Goal: Use online tool/utility: Utilize a website feature to perform a specific function

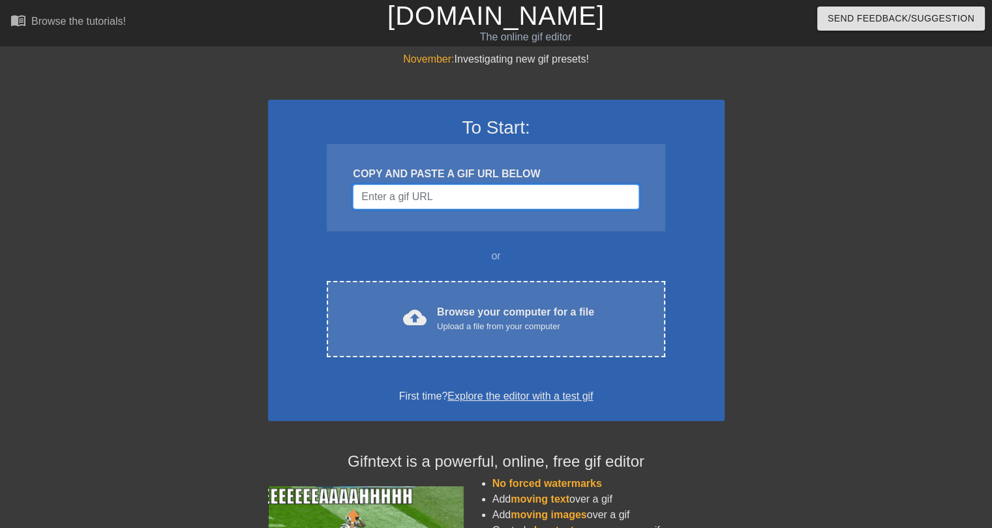
click at [375, 197] on input "Username" at bounding box center [496, 197] width 286 height 25
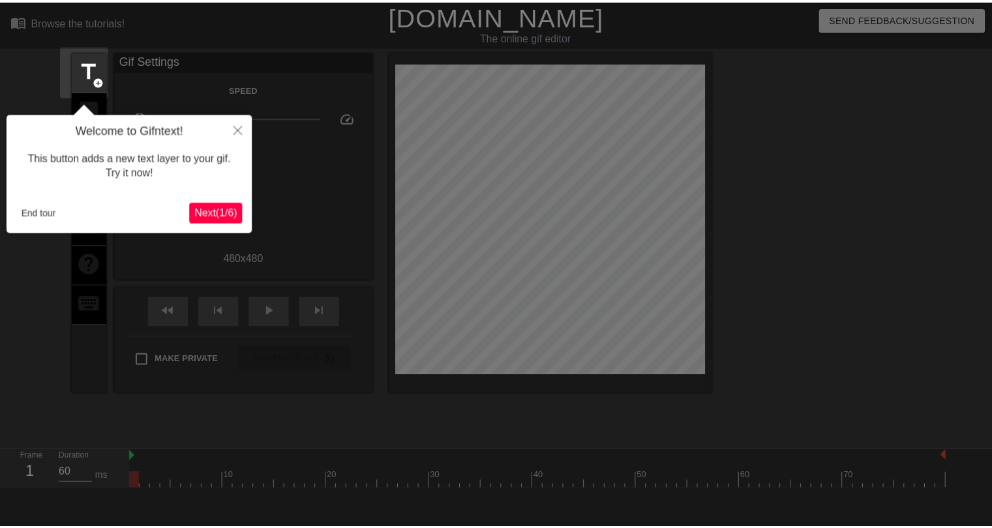
scroll to position [31, 0]
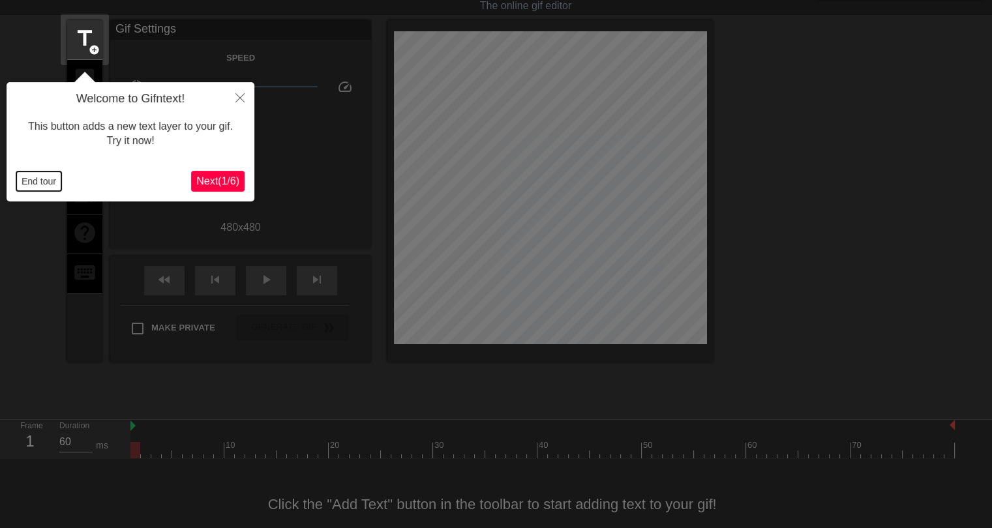
click at [50, 184] on button "End tour" at bounding box center [38, 182] width 45 height 20
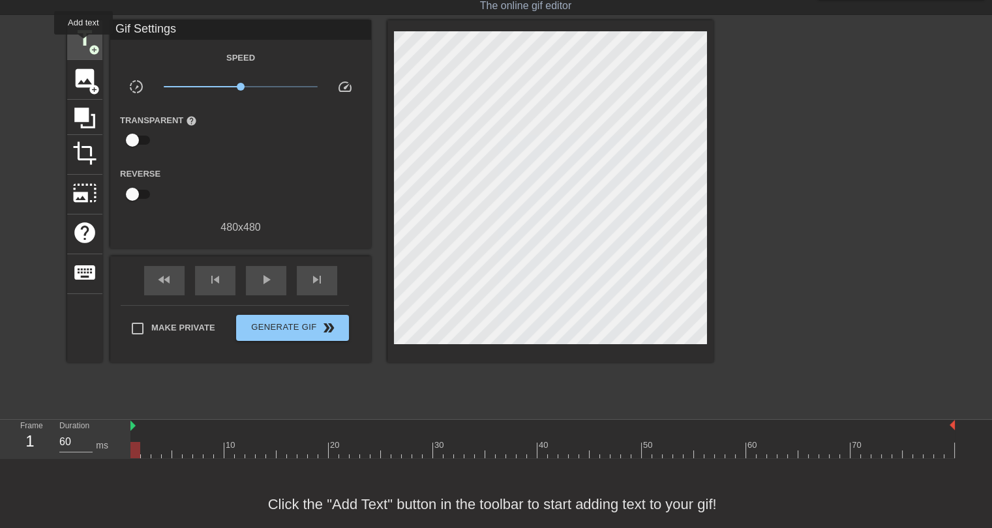
click at [84, 44] on span "title" at bounding box center [84, 38] width 25 height 25
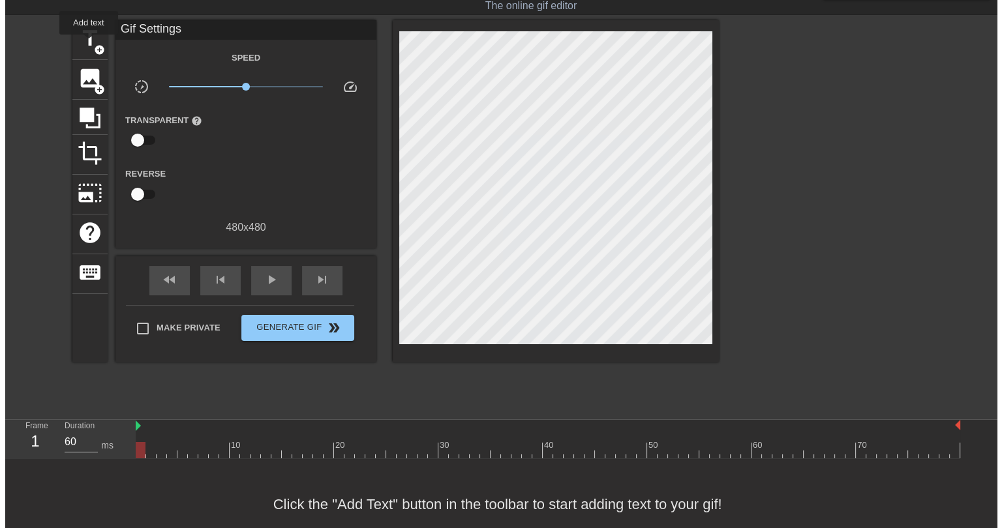
scroll to position [0, 0]
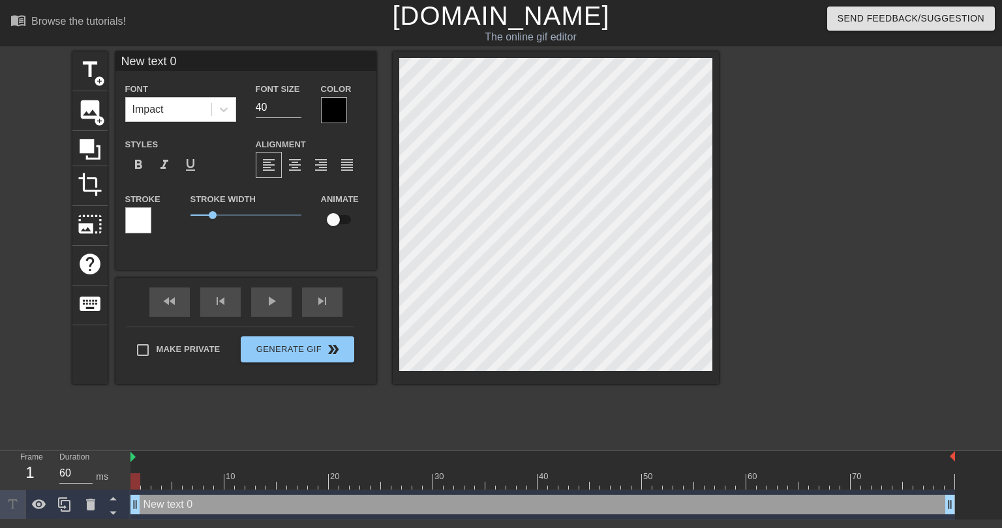
click at [160, 64] on input "New text 0" at bounding box center [245, 62] width 261 height 20
type input "SEPTEMBER 3rd"
click at [326, 107] on div at bounding box center [334, 110] width 26 height 26
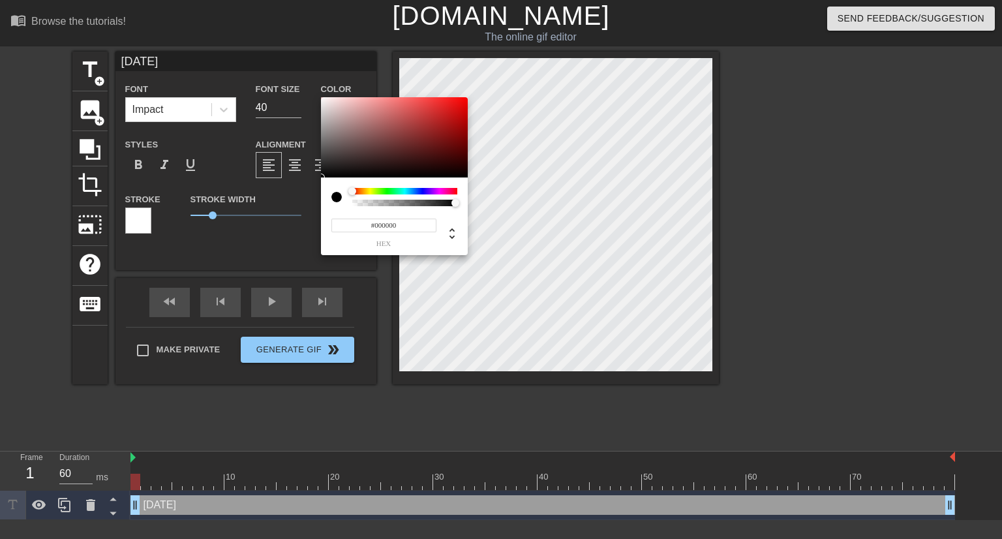
click at [384, 226] on input "#000000" at bounding box center [383, 226] width 105 height 14
type input "#ffffff"
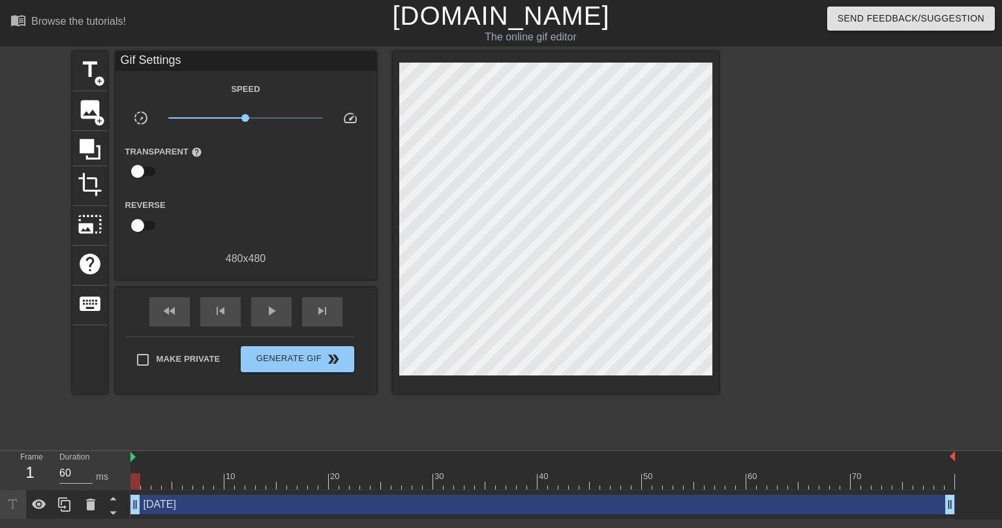
click at [261, 507] on div "SEPTEMBER 3rd drag_handle drag_handle" at bounding box center [542, 505] width 825 height 20
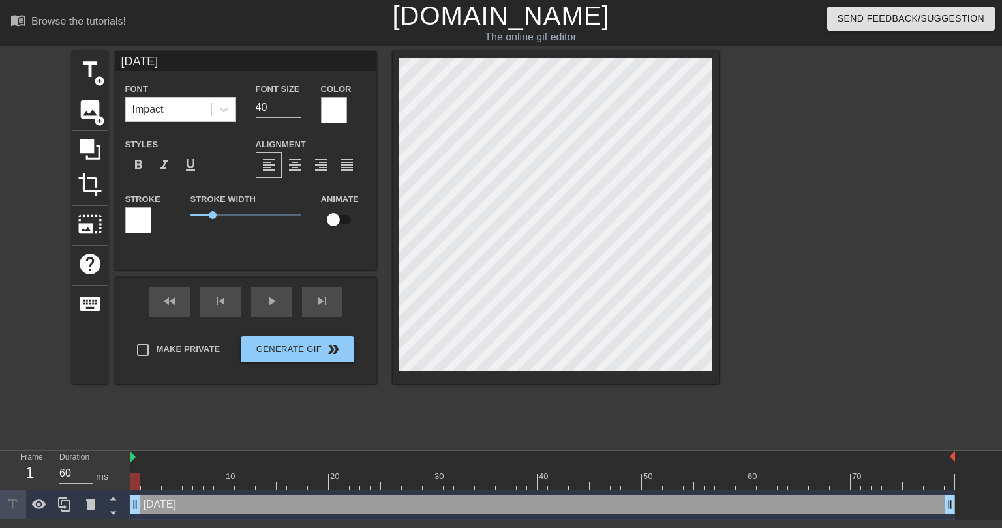
click at [131, 218] on div at bounding box center [138, 220] width 26 height 26
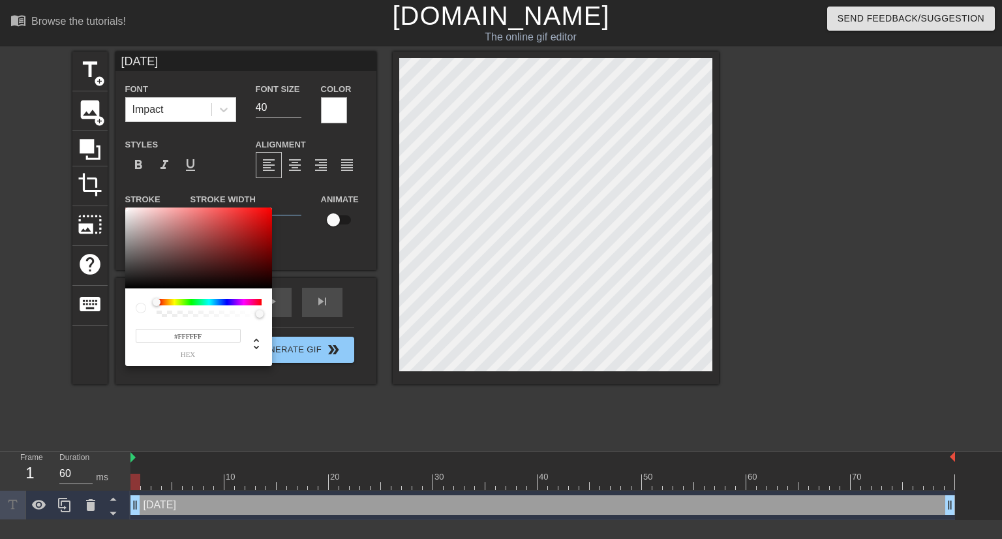
click at [189, 333] on input "#FFFFFF" at bounding box center [188, 336] width 105 height 14
type input "#000000"
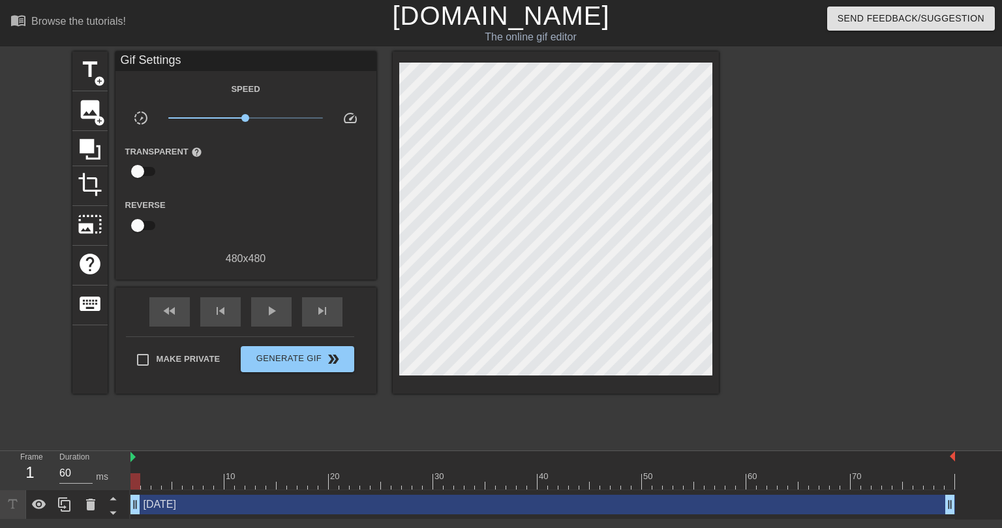
click at [224, 502] on div "SEPTEMBER 3rd drag_handle drag_handle" at bounding box center [542, 505] width 825 height 20
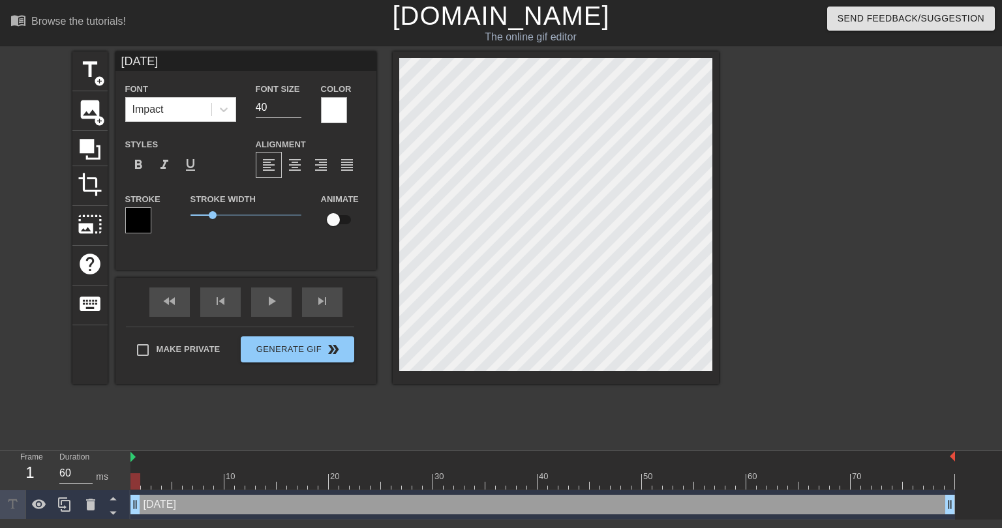
scroll to position [1, 1]
click at [780, 177] on div at bounding box center [833, 247] width 196 height 391
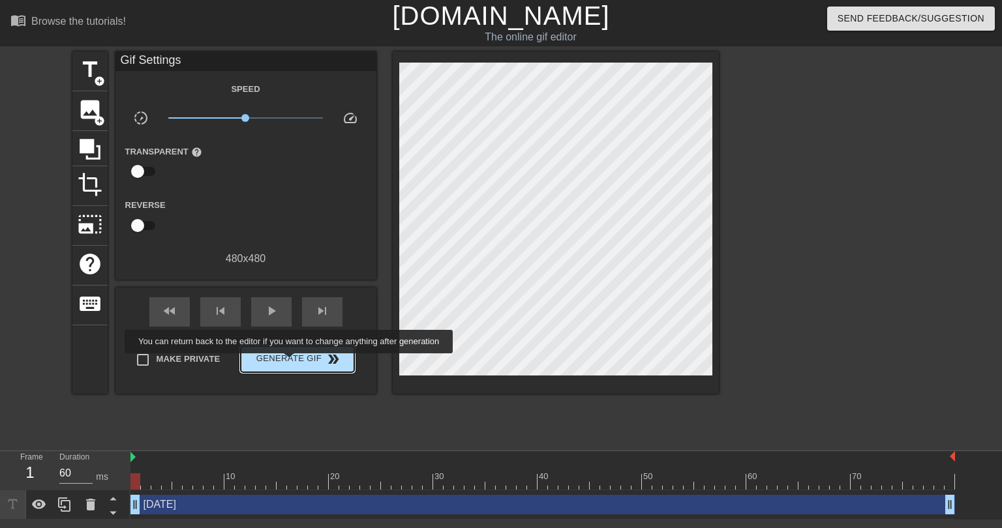
click at [290, 363] on span "Generate Gif double_arrow" at bounding box center [297, 360] width 102 height 16
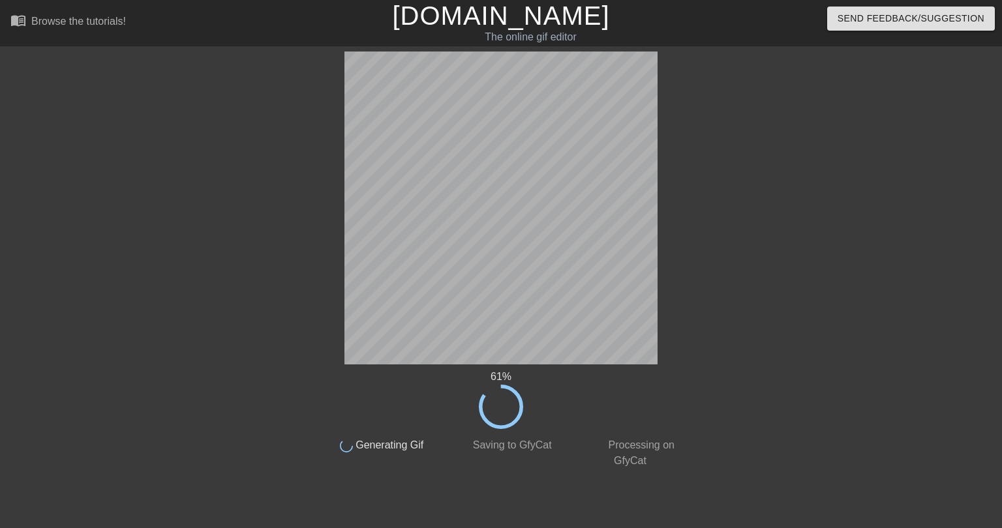
click at [777, 179] on div at bounding box center [799, 247] width 196 height 391
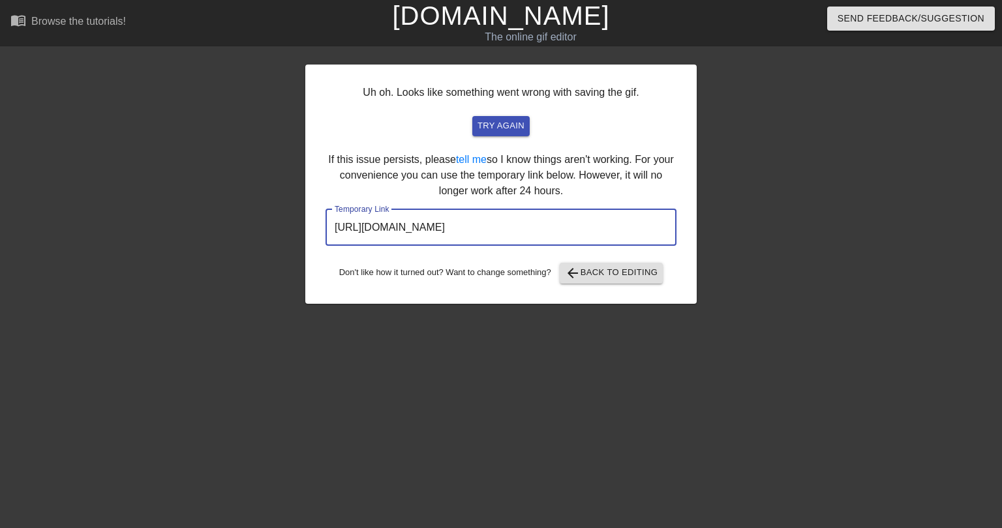
click at [532, 228] on input "https://www.gifntext.com/temp_generations/V7wkiCxh.gif" at bounding box center [501, 227] width 351 height 37
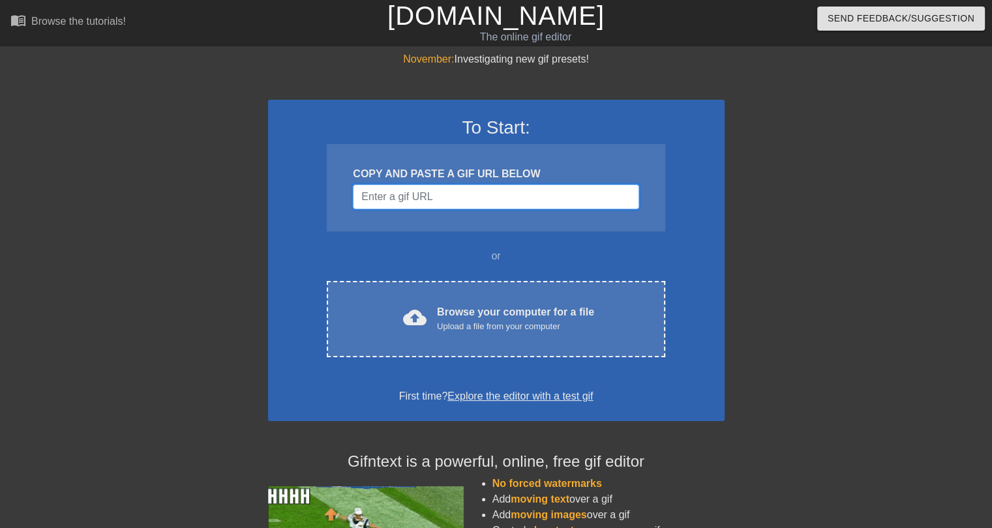
click at [465, 199] on input "Username" at bounding box center [496, 197] width 286 height 25
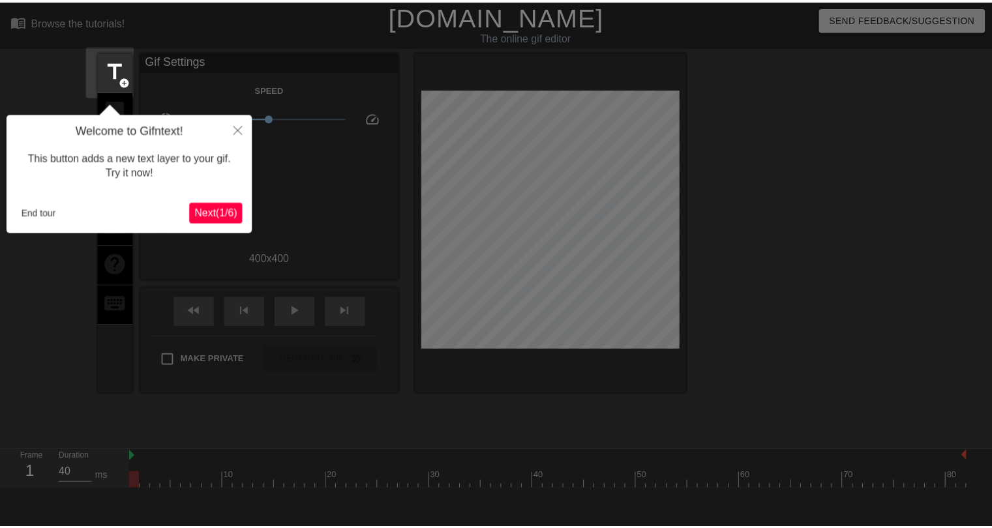
scroll to position [31, 0]
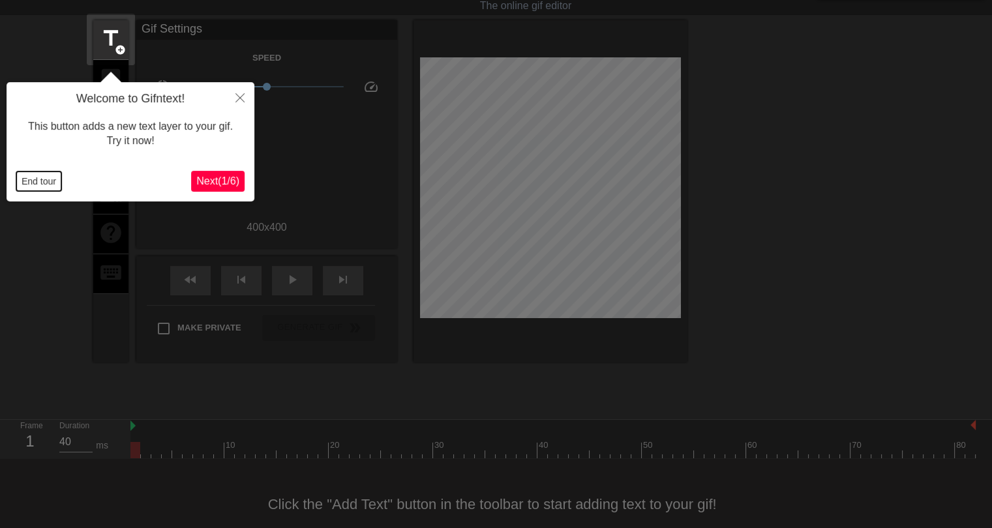
click at [41, 185] on button "End tour" at bounding box center [38, 182] width 45 height 20
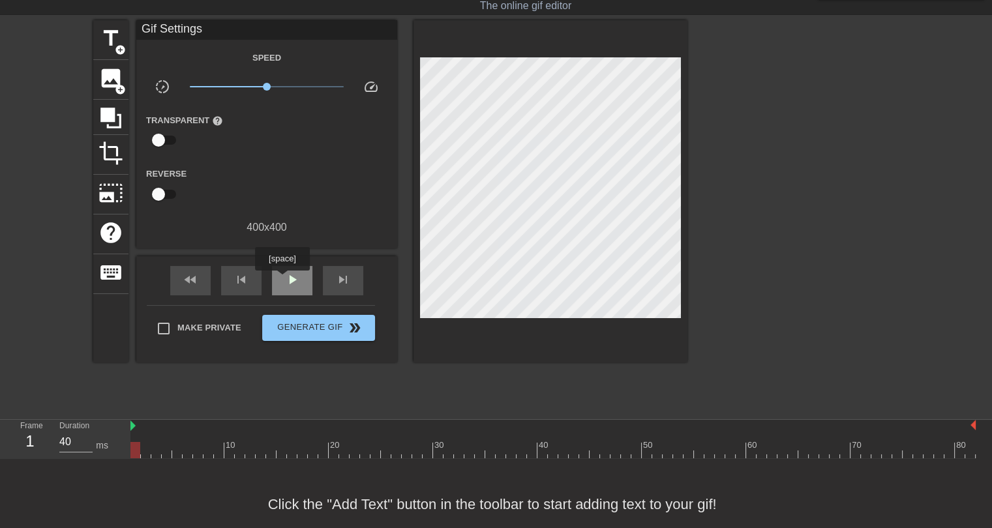
click at [282, 280] on div "play_arrow" at bounding box center [292, 280] width 40 height 29
click at [282, 280] on div "pause" at bounding box center [292, 280] width 40 height 29
click at [299, 280] on span "play_arrow" at bounding box center [292, 280] width 16 height 16
click at [299, 280] on span "pause" at bounding box center [292, 280] width 16 height 16
click at [141, 452] on div at bounding box center [553, 450] width 846 height 16
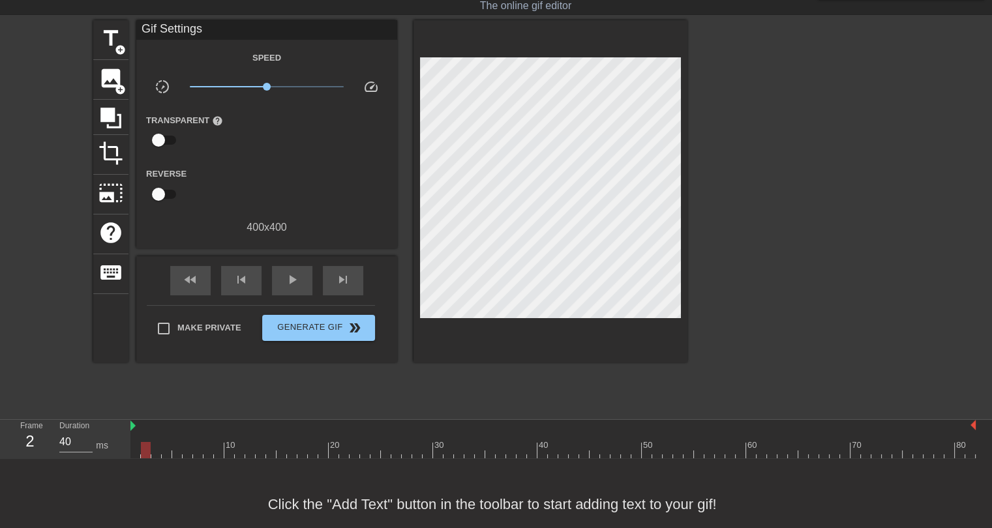
click at [132, 444] on div at bounding box center [553, 450] width 846 height 16
click at [110, 40] on span "title" at bounding box center [111, 38] width 25 height 25
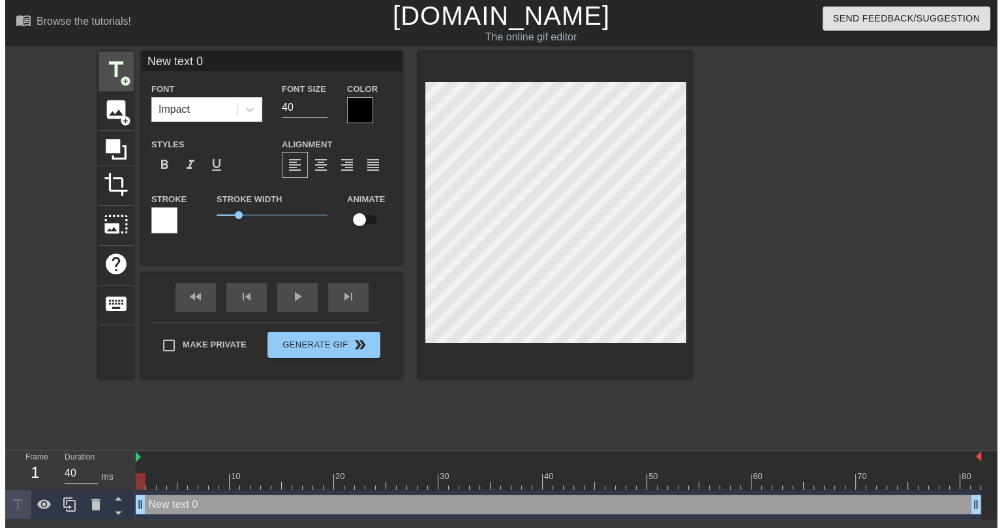
scroll to position [0, 0]
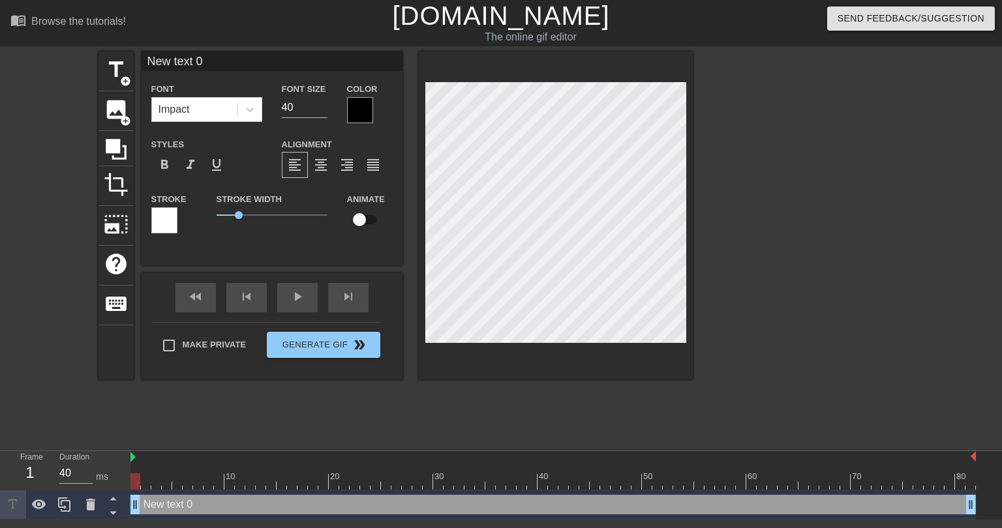
click at [196, 57] on input "New text 0" at bounding box center [272, 62] width 261 height 20
type input "s"
click at [120, 70] on span "title" at bounding box center [116, 69] width 25 height 25
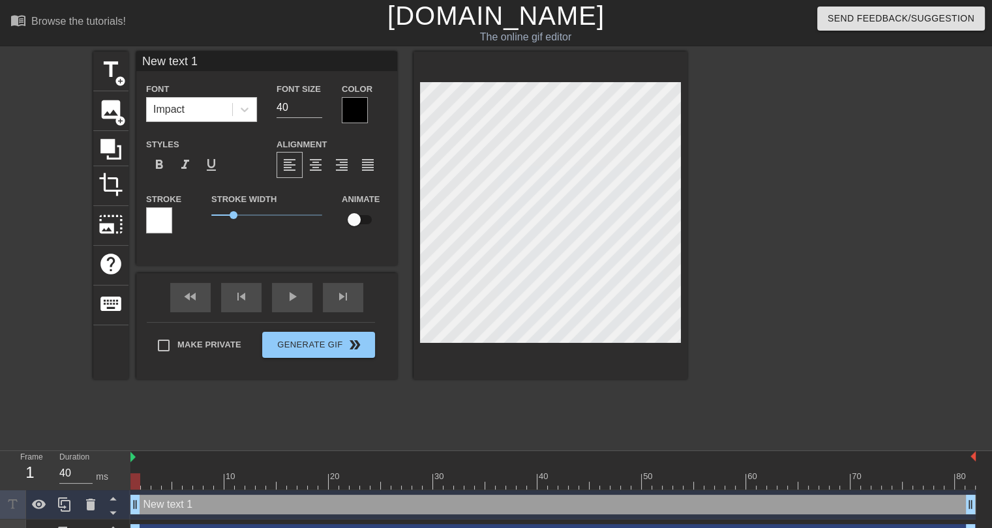
click at [170, 62] on input "New text 1" at bounding box center [266, 62] width 261 height 20
type input "BUYER"
click at [356, 114] on div at bounding box center [355, 110] width 26 height 26
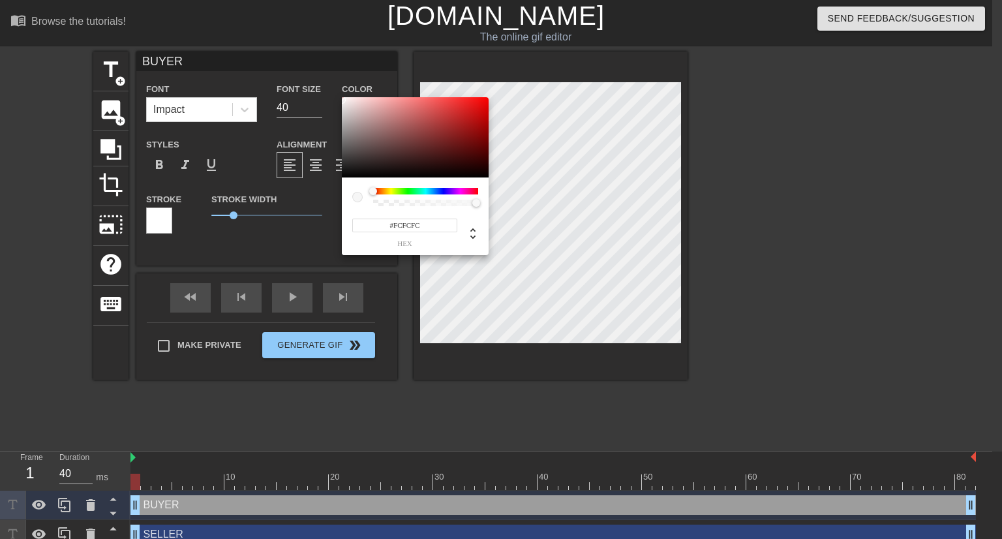
type input "#FFFFFF"
drag, startPoint x: 349, startPoint y: 134, endPoint x: 342, endPoint y: 95, distance: 39.8
click at [342, 95] on div "#FFFFFF hex" at bounding box center [501, 269] width 1002 height 539
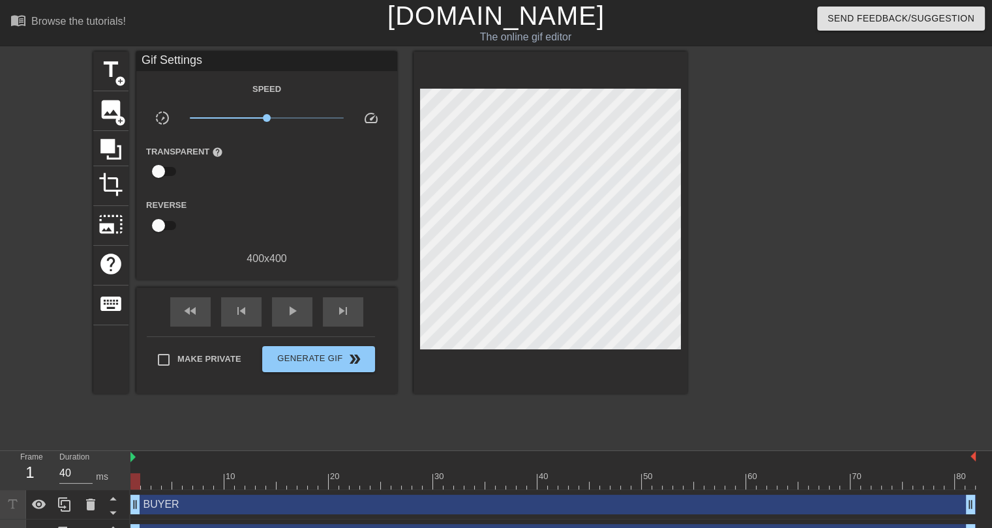
click at [359, 506] on div "BUYER drag_handle drag_handle" at bounding box center [553, 505] width 846 height 20
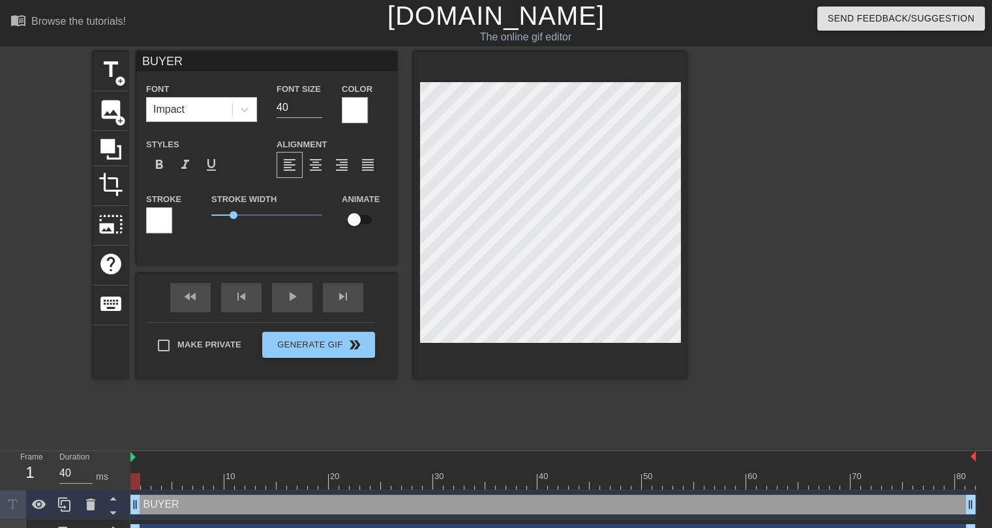
click at [160, 217] on div at bounding box center [159, 220] width 26 height 26
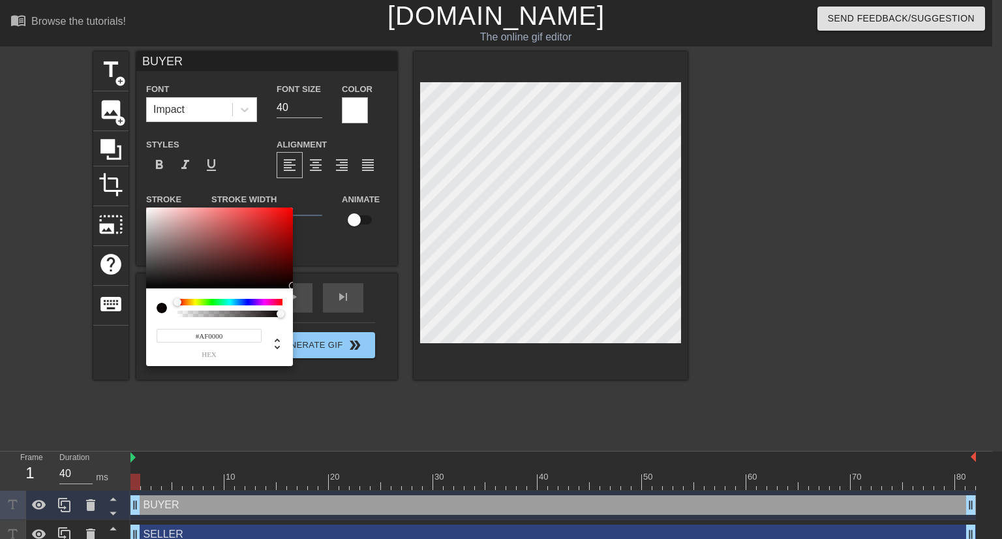
type input "#000000"
drag, startPoint x: 258, startPoint y: 248, endPoint x: 303, endPoint y: 290, distance: 60.9
click at [303, 290] on div "#000000 hex" at bounding box center [501, 269] width 1002 height 539
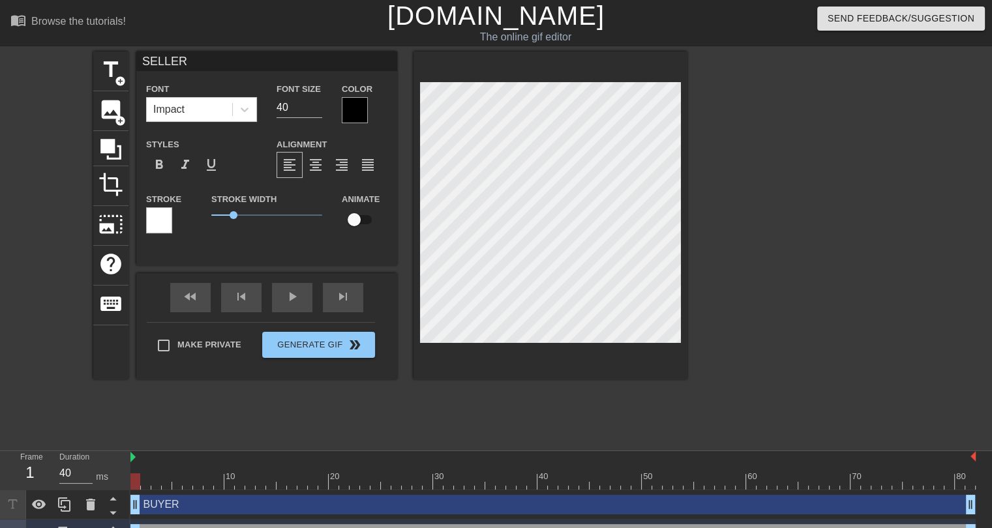
click at [248, 436] on div "title add_circle image add_circle crop photo_size_select_large help keyboard SE…" at bounding box center [390, 247] width 594 height 391
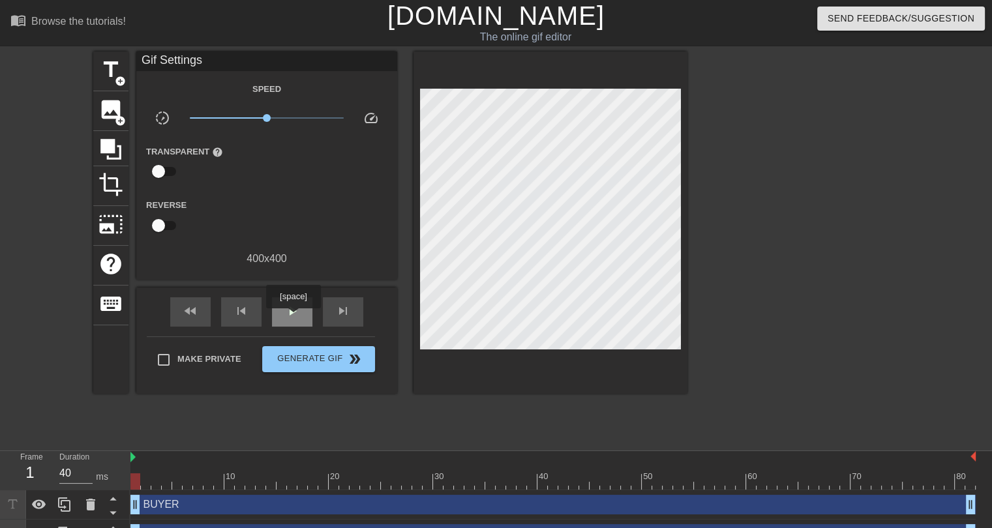
click at [292, 317] on span "play_arrow" at bounding box center [292, 311] width 16 height 16
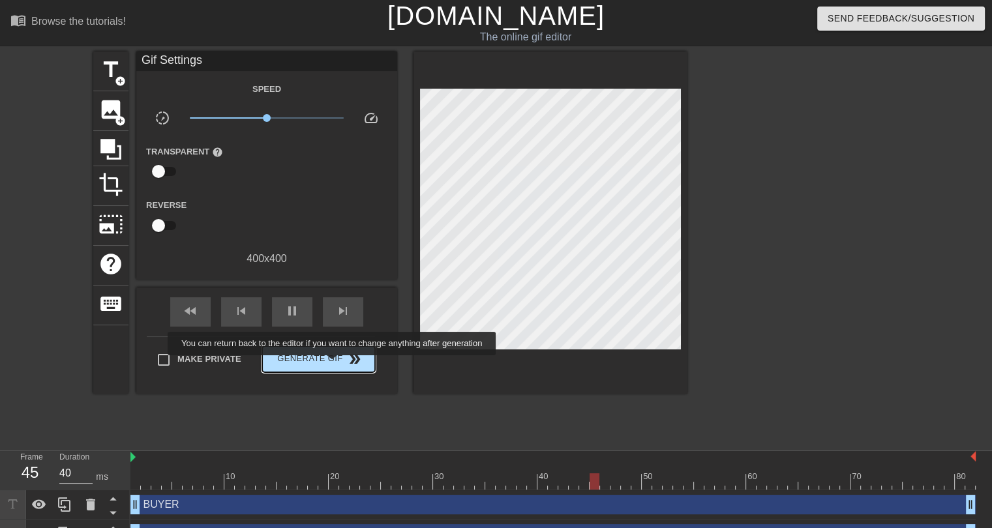
click at [333, 365] on span "Generate Gif double_arrow" at bounding box center [318, 360] width 102 height 16
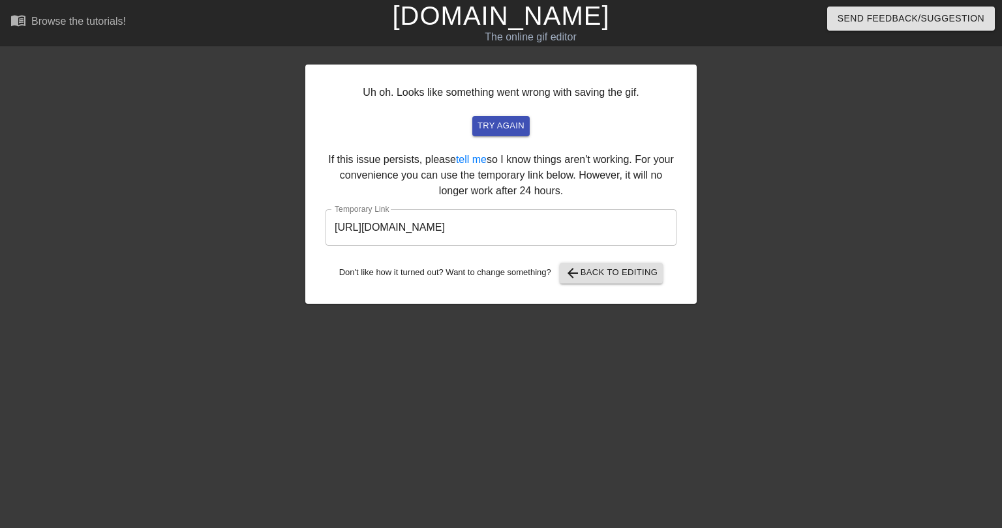
click at [425, 238] on input "[URL][DOMAIN_NAME]" at bounding box center [501, 227] width 351 height 37
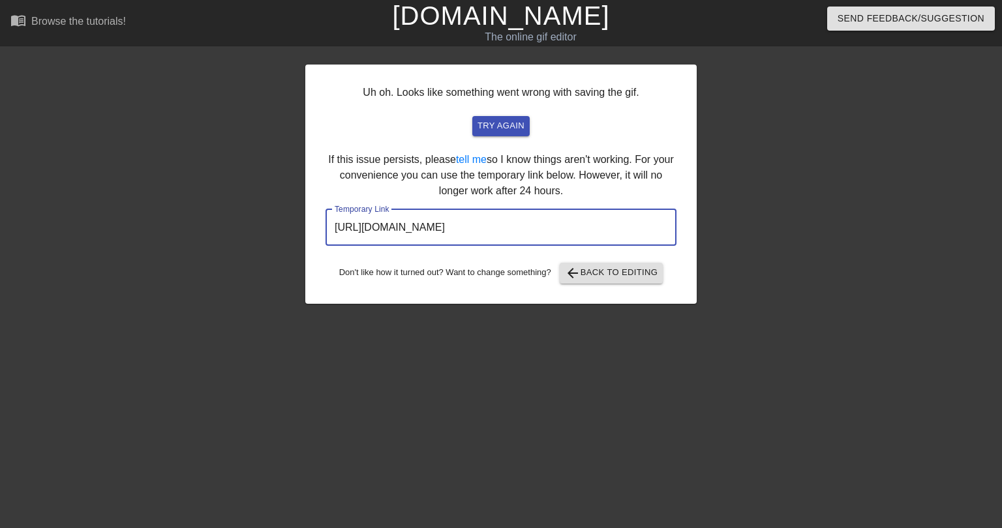
click at [425, 238] on input "[URL][DOMAIN_NAME]" at bounding box center [501, 227] width 351 height 37
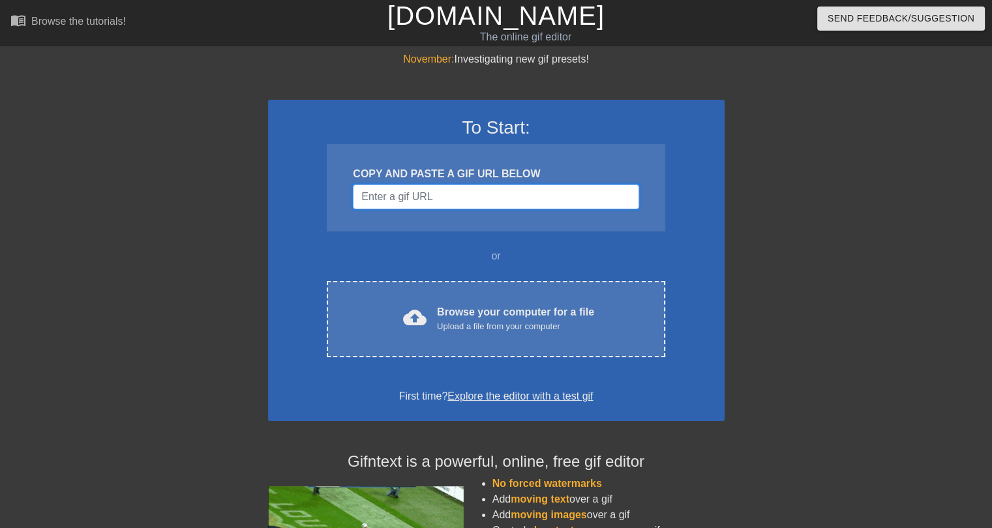
click at [408, 192] on input "Username" at bounding box center [496, 197] width 286 height 25
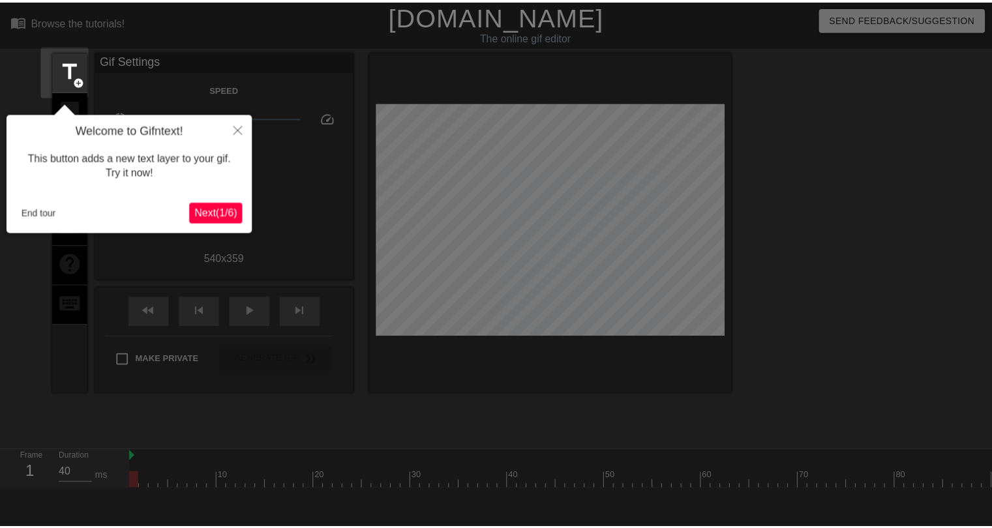
scroll to position [31, 0]
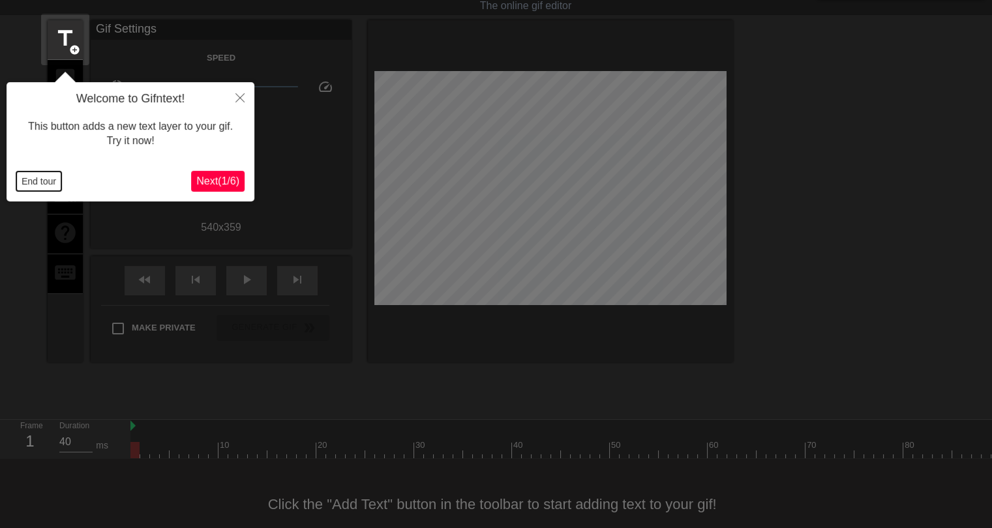
click at [27, 183] on button "End tour" at bounding box center [38, 182] width 45 height 20
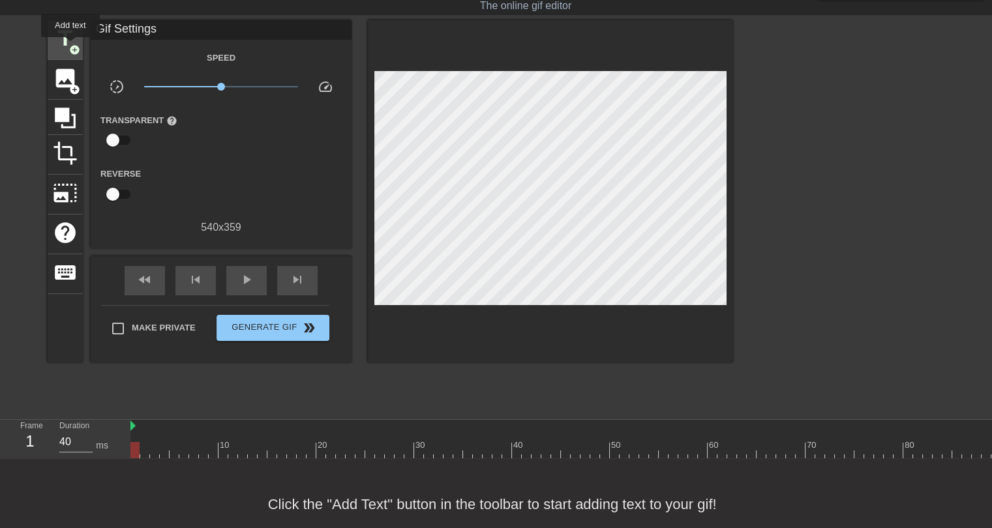
click at [67, 43] on span "title" at bounding box center [65, 38] width 25 height 25
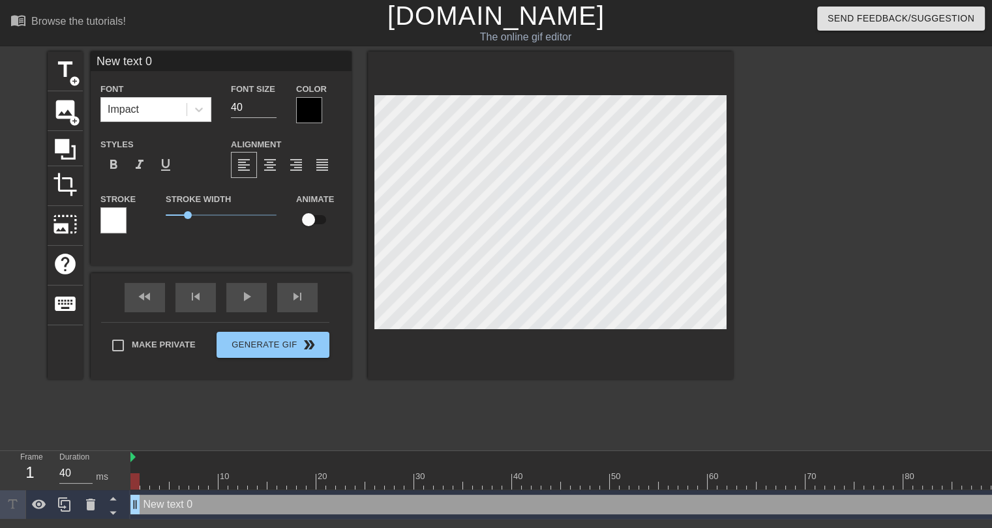
scroll to position [1, 0]
click at [135, 65] on input "New text 0" at bounding box center [221, 62] width 261 height 20
type input "W"
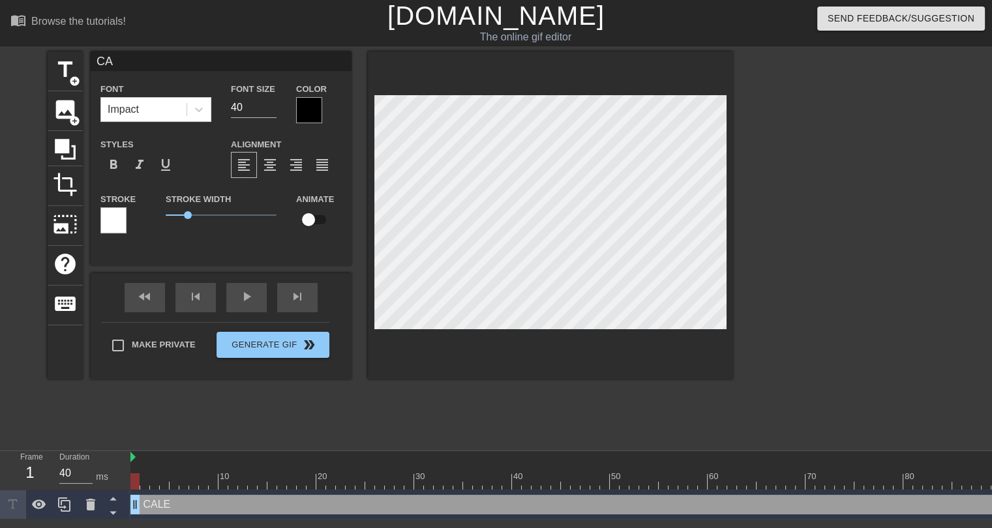
type input "C"
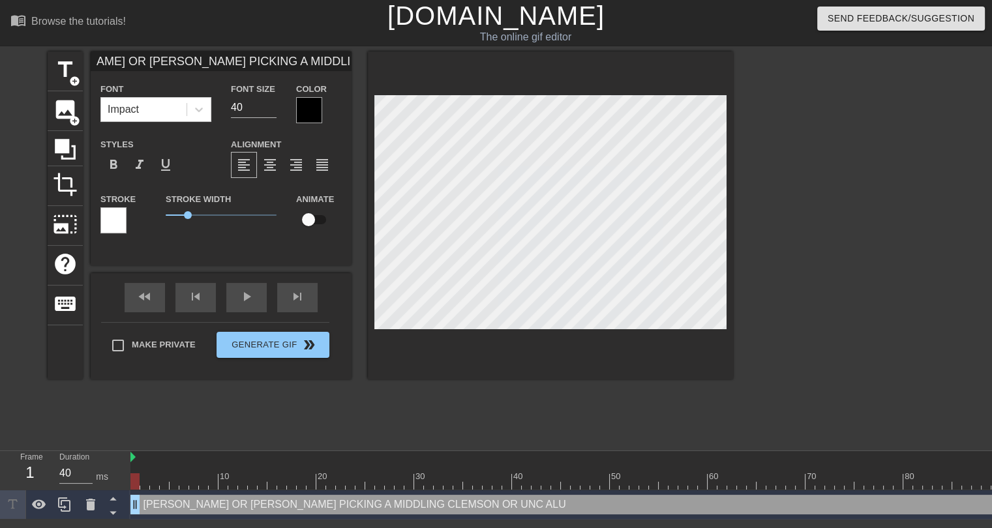
scroll to position [0, 78]
type input "WES OR CALEB PICKING A MIDDLING CLEMSON OR UNC ALUM"
click at [271, 108] on input "29" at bounding box center [254, 107] width 46 height 21
click at [271, 108] on input "23" at bounding box center [254, 107] width 46 height 21
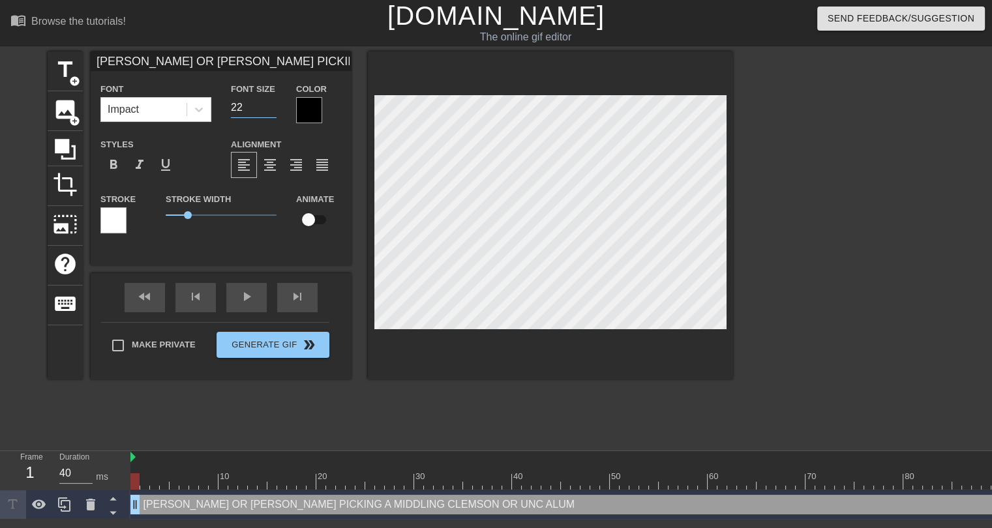
type input "22"
click at [271, 108] on input "22" at bounding box center [254, 107] width 46 height 21
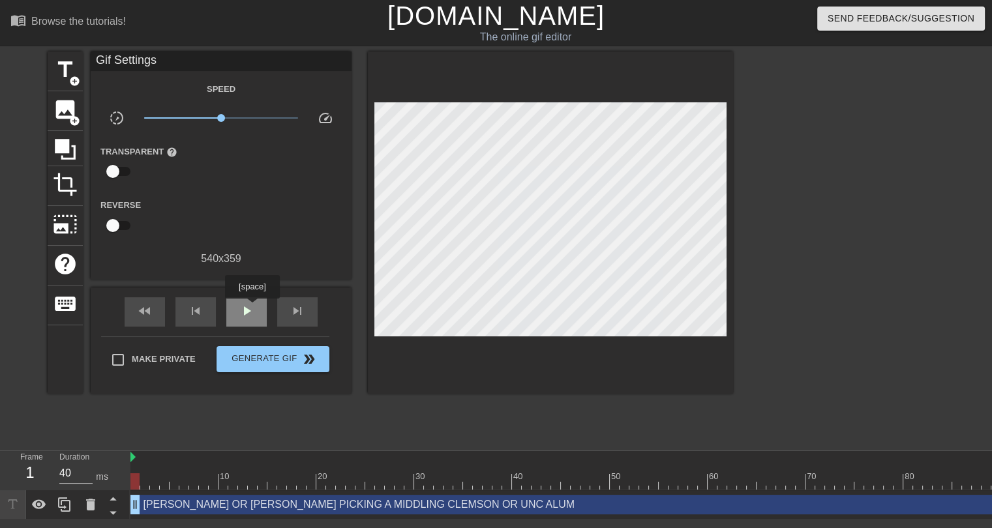
click at [252, 308] on span "play_arrow" at bounding box center [247, 311] width 16 height 16
click at [252, 308] on span "pause" at bounding box center [247, 311] width 16 height 16
click at [138, 474] on div at bounding box center [688, 482] width 1116 height 16
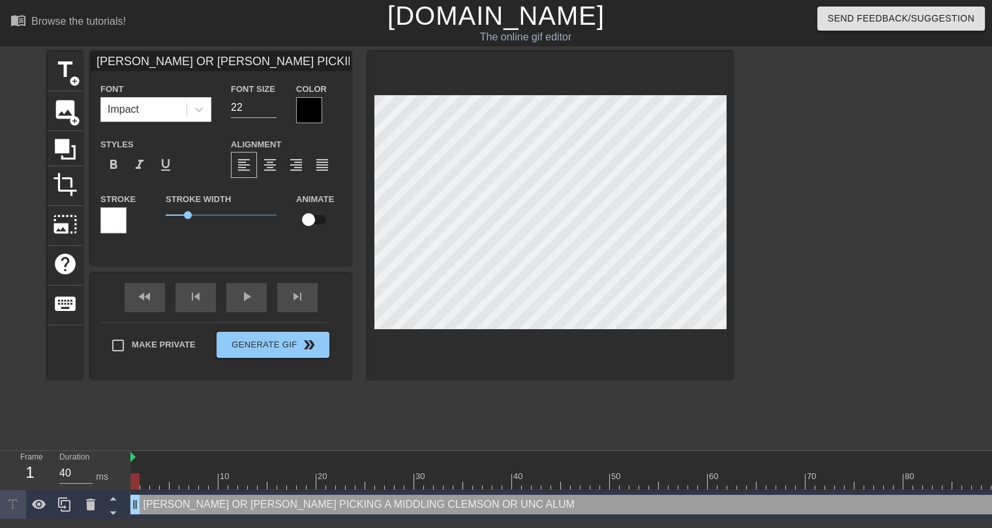
click at [270, 66] on input "WES OR CALEB PICKING A MIDDLING CLEMSON OR UNC ALUM" at bounding box center [221, 62] width 261 height 20
drag, startPoint x: 117, startPoint y: 58, endPoint x: 73, endPoint y: 59, distance: 44.4
click at [73, 59] on div "title add_circle image add_circle crop photo_size_select_large help keyboard TR…" at bounding box center [391, 216] width 686 height 328
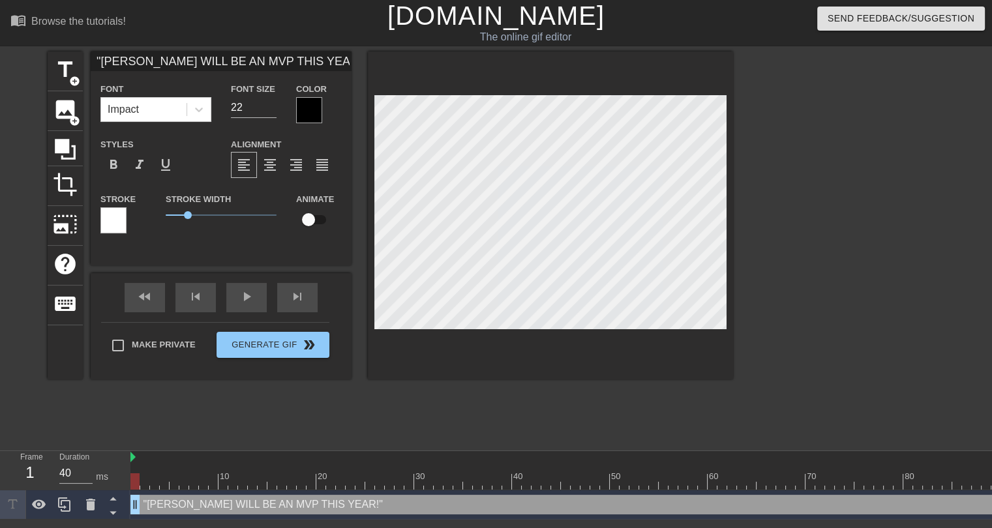
type input ""TREVOR LAWRENCE WILL BE AN MVP THIS YEAR!""
